Goal: Entertainment & Leisure: Consume media (video, audio)

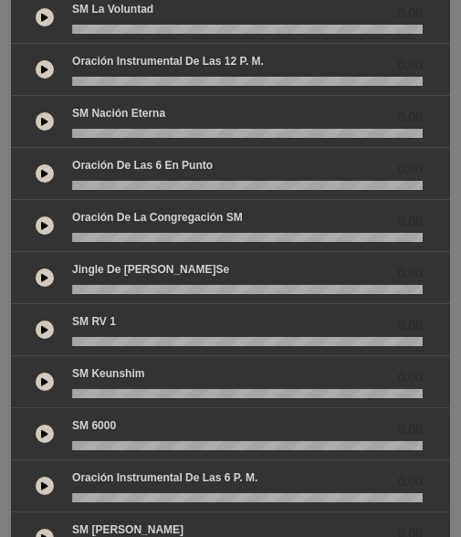
scroll to position [456, 0]
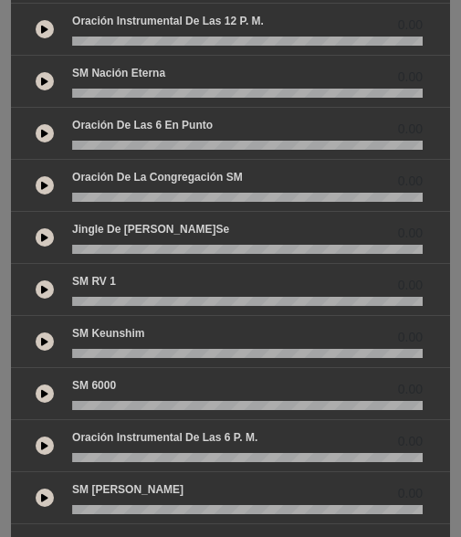
click at [46, 389] on icon at bounding box center [44, 393] width 7 height 9
click at [0, 0] on icon at bounding box center [0, 0] width 0 height 0
click at [40, 384] on button at bounding box center [45, 393] width 18 height 18
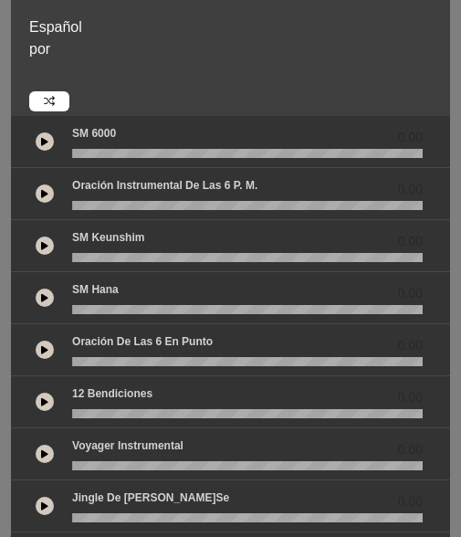
scroll to position [91, 0]
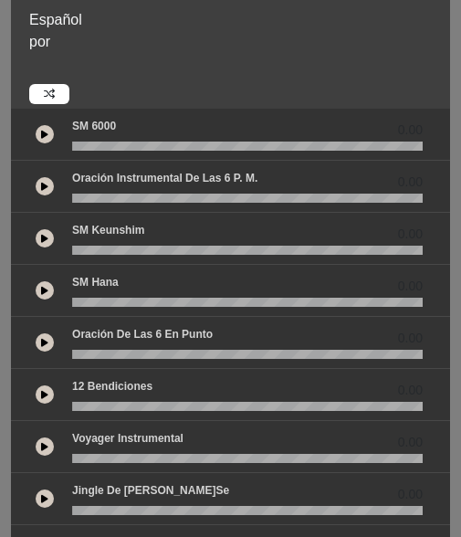
click at [38, 451] on button at bounding box center [45, 446] width 18 height 18
